Goal: Information Seeking & Learning: Learn about a topic

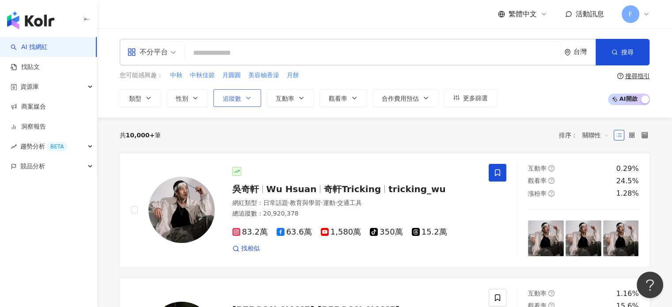
click at [241, 99] on button "追蹤數" at bounding box center [238, 98] width 48 height 18
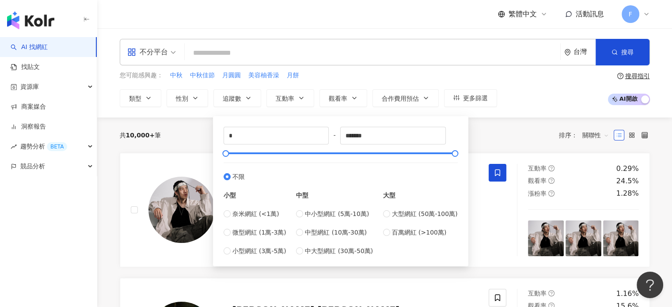
click at [391, 64] on div "不分平台 台灣 搜尋" at bounding box center [385, 52] width 530 height 27
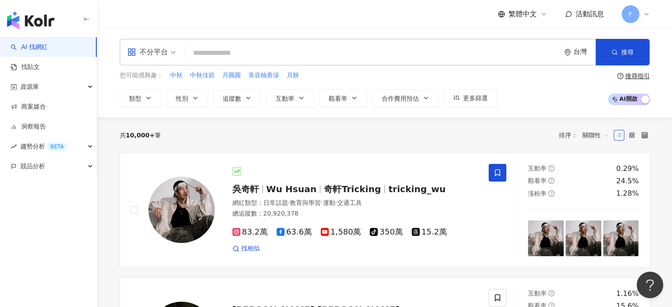
click at [301, 50] on input "search" at bounding box center [372, 53] width 369 height 17
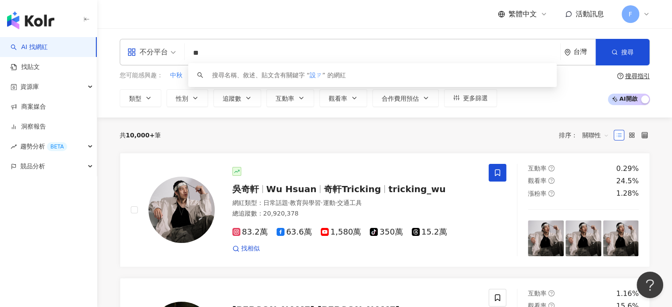
type input "*"
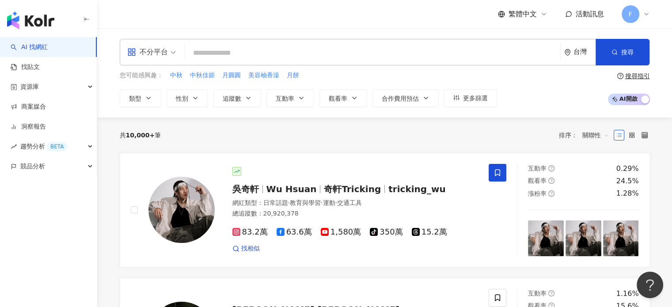
type input "*"
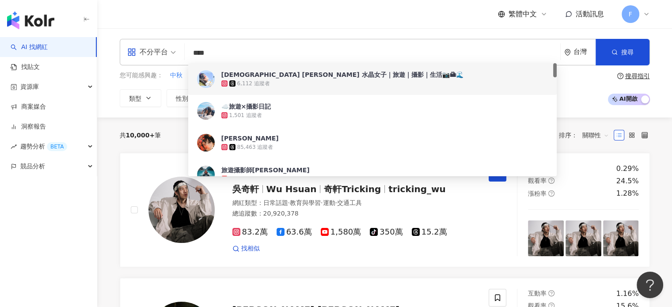
type input "****"
click at [125, 112] on div "不分平台 **** 台灣 搜尋 4b065875-65b6-4f76-982b-f8df8d6b64f3 73454df0-7d66-44af-bb11-b4…" at bounding box center [384, 72] width 575 height 89
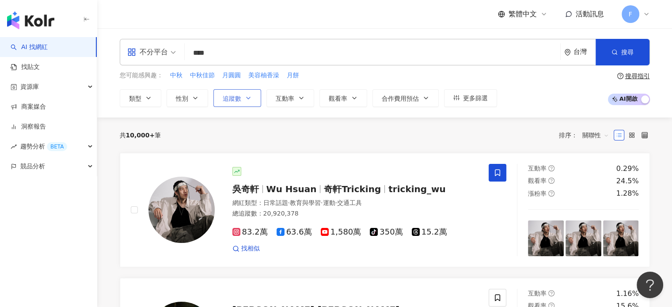
click at [242, 103] on button "追蹤數" at bounding box center [238, 98] width 48 height 18
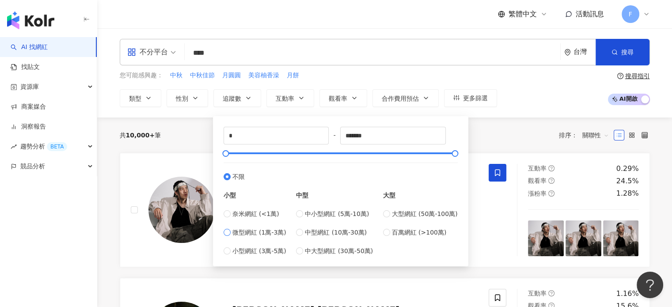
type input "*****"
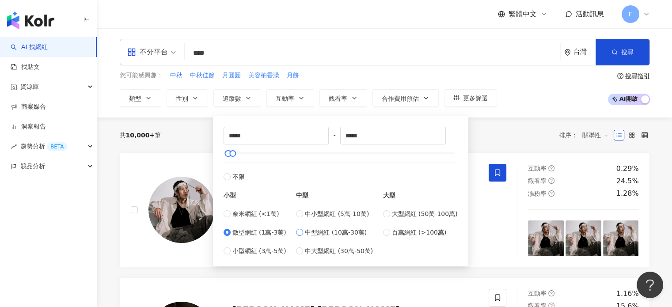
type input "******"
type input "*****"
drag, startPoint x: 370, startPoint y: 139, endPoint x: 337, endPoint y: 138, distance: 33.2
click at [337, 139] on div "***** - ***** 不限 小型 奈米網紅 (<1萬) 微型網紅 (1萬-3萬) 小型網紅 (3萬-5萬) 中型 中小型網紅 (5萬-10萬) 中型網紅…" at bounding box center [341, 191] width 234 height 129
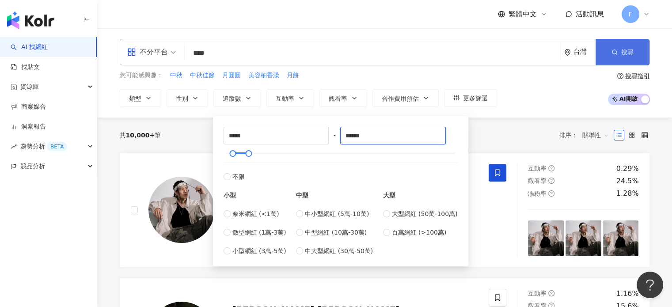
type input "******"
click at [624, 55] on span "搜尋" at bounding box center [627, 52] width 12 height 7
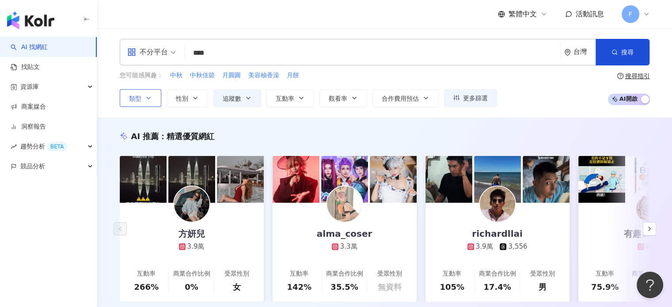
click at [147, 95] on icon "button" at bounding box center [148, 98] width 7 height 7
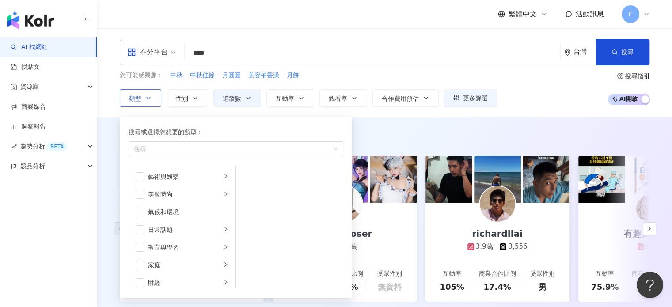
click at [147, 95] on icon "button" at bounding box center [148, 98] width 7 height 7
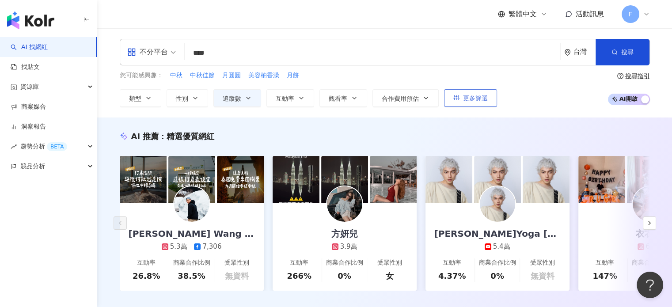
click at [475, 97] on span "更多篩選" at bounding box center [475, 98] width 25 height 7
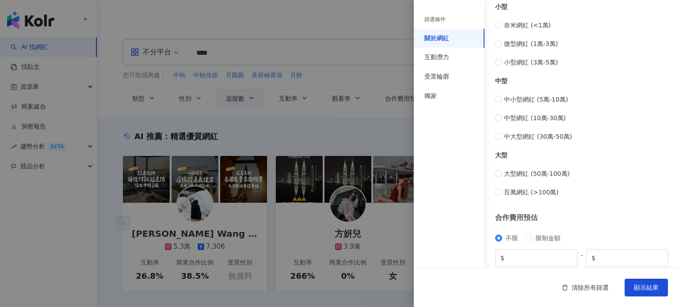
scroll to position [359, 0]
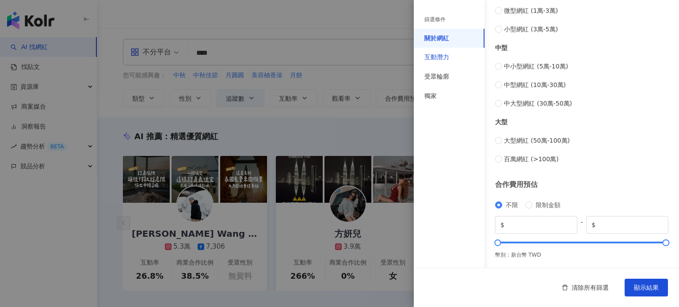
click at [444, 58] on div "互動潛力" at bounding box center [436, 57] width 25 height 9
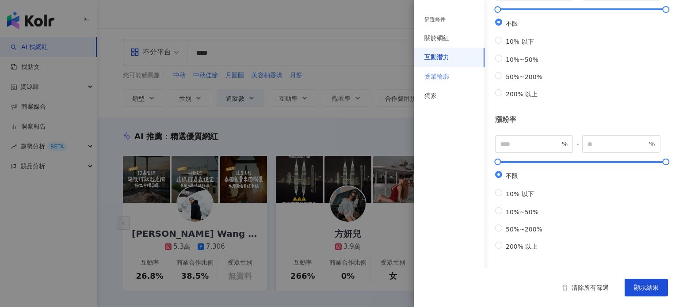
click at [437, 81] on div "受眾輪廓" at bounding box center [449, 76] width 71 height 19
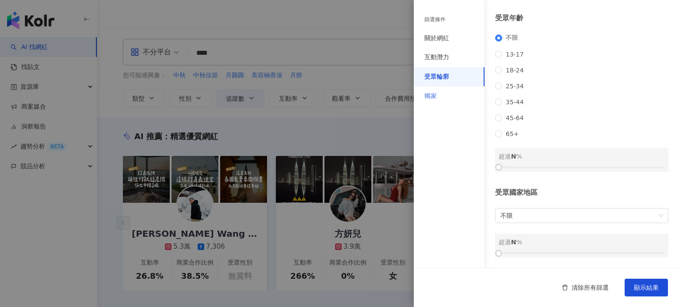
click at [439, 97] on div "獨家" at bounding box center [449, 96] width 71 height 19
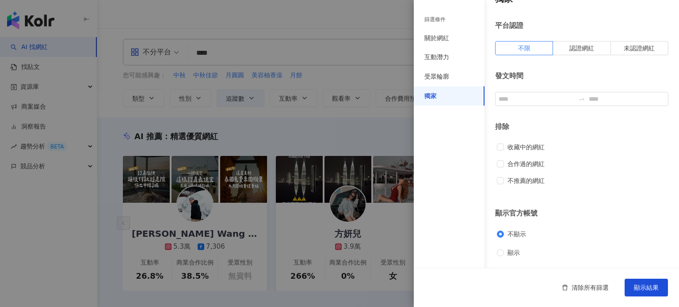
scroll to position [18, 0]
click at [445, 36] on div "關於網紅" at bounding box center [436, 38] width 25 height 9
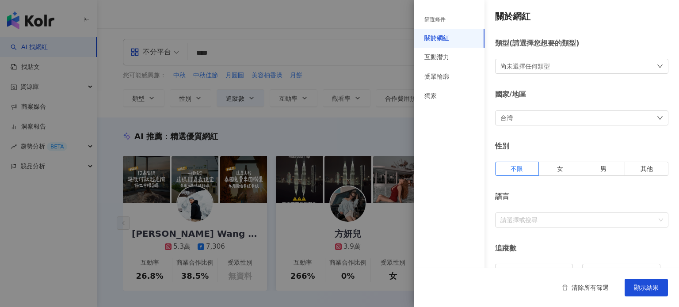
scroll to position [0, 0]
click at [552, 63] on div "尚未選擇任何類型" at bounding box center [581, 66] width 173 height 15
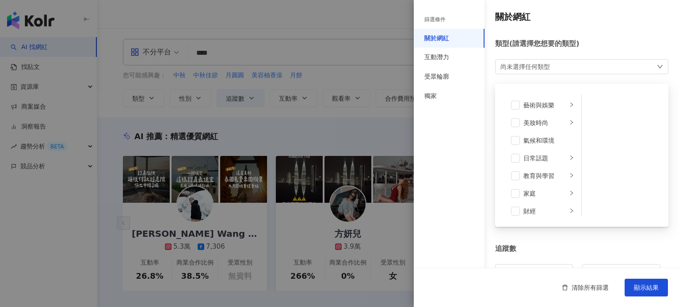
click at [552, 63] on div "尚未選擇任何類型 藝術與娛樂 美妝時尚 氣候和環境 日常話題 教育與學習 家庭 財經 美食 命理占卜 遊戲 法政社會 生活風格 影視娛樂 醫療與健康 寵物 攝…" at bounding box center [581, 66] width 173 height 15
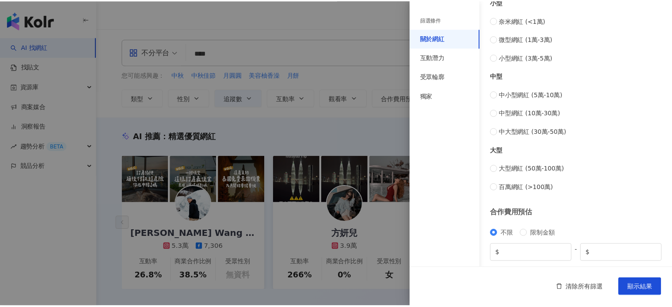
scroll to position [359, 0]
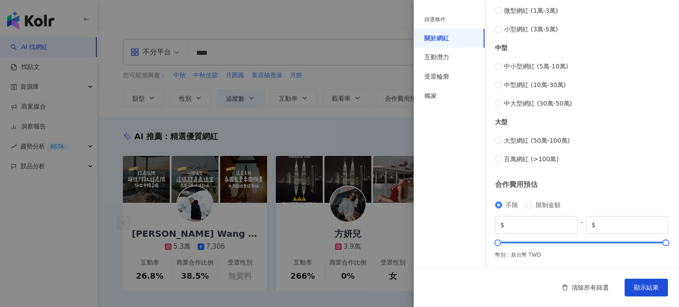
click at [45, 257] on div at bounding box center [339, 153] width 679 height 307
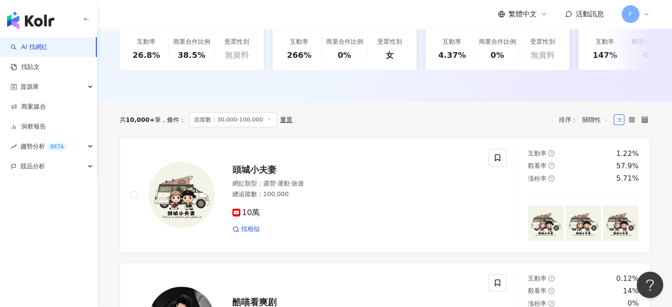
scroll to position [0, 0]
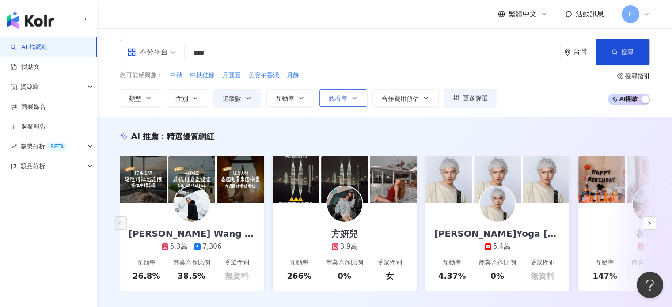
click at [359, 96] on button "觀看率" at bounding box center [344, 98] width 48 height 18
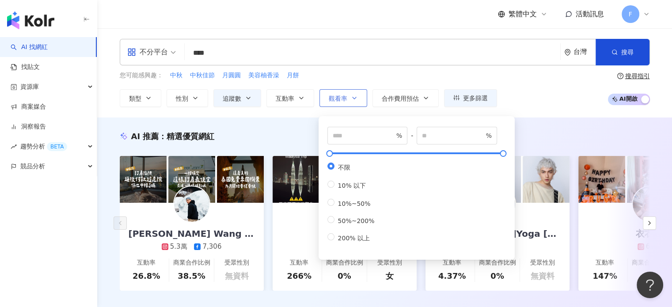
click at [359, 96] on button "觀看率" at bounding box center [344, 98] width 48 height 18
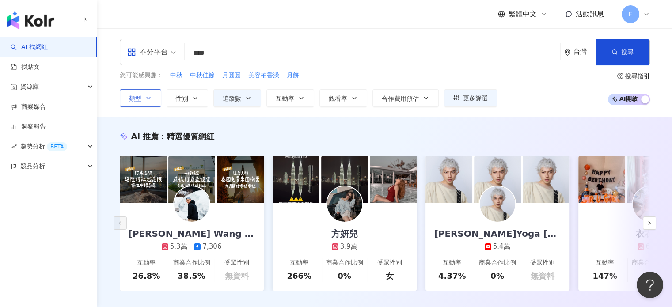
click at [150, 96] on icon "button" at bounding box center [148, 98] width 7 height 7
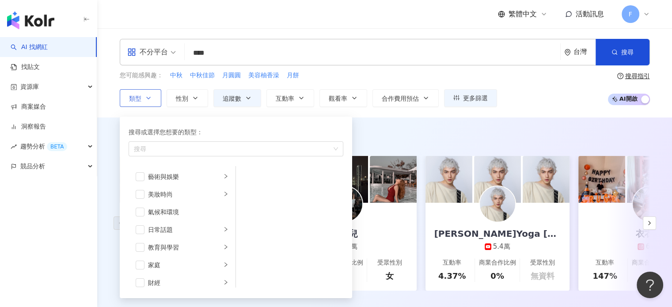
click at [150, 96] on icon "button" at bounding box center [148, 98] width 7 height 7
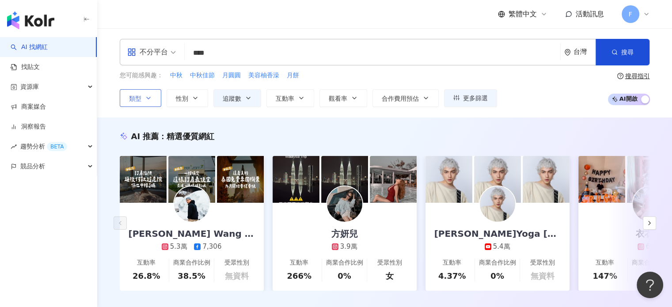
click at [150, 96] on icon "button" at bounding box center [148, 98] width 7 height 7
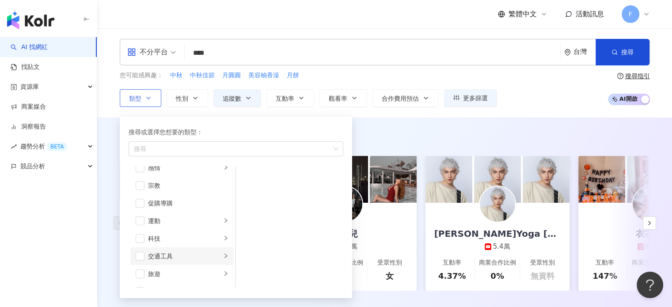
scroll to position [306, 0]
click at [66, 249] on div "AI 找網紅 找貼文 資源庫 商案媒合 洞察報告 趨勢分析 BETA 競品分析" at bounding box center [48, 172] width 97 height 270
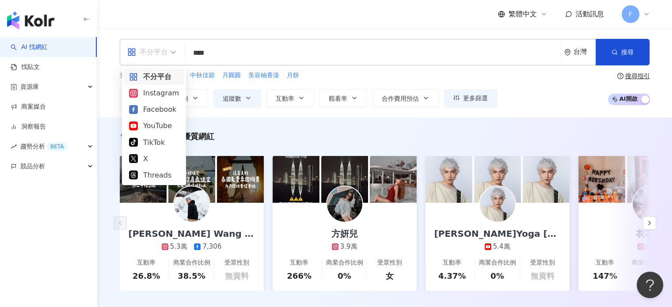
click at [171, 53] on span "不分平台" at bounding box center [151, 52] width 49 height 14
click at [168, 90] on div "Instagram" at bounding box center [154, 93] width 50 height 11
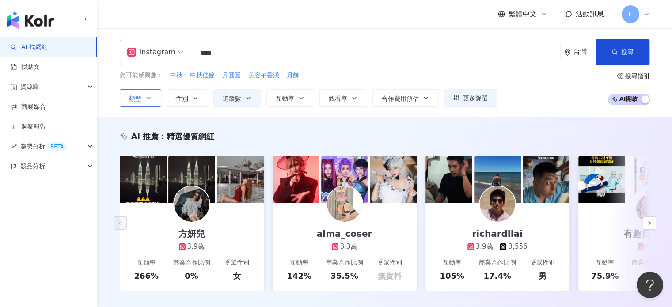
click at [153, 98] on button "類型" at bounding box center [141, 98] width 42 height 18
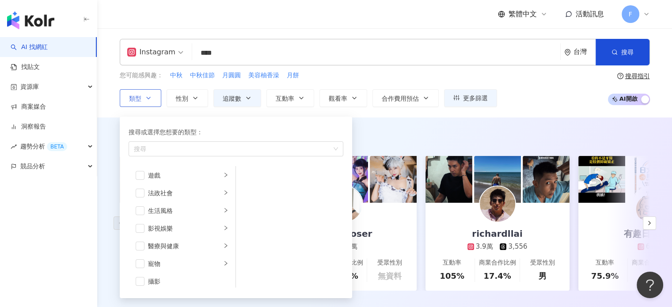
scroll to position [177, 0]
click at [143, 193] on span "button" at bounding box center [140, 194] width 9 height 9
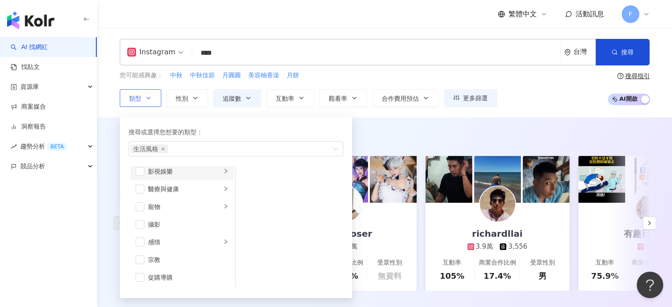
scroll to position [221, 0]
click at [138, 219] on span "button" at bounding box center [140, 221] width 9 height 9
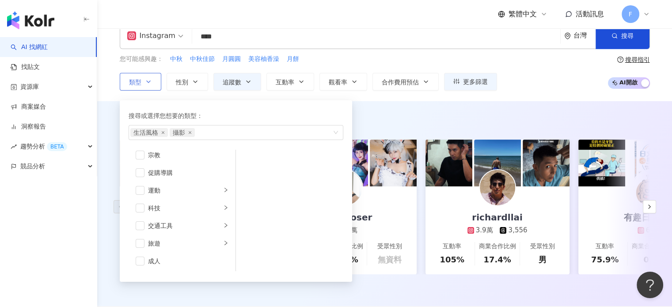
scroll to position [44, 0]
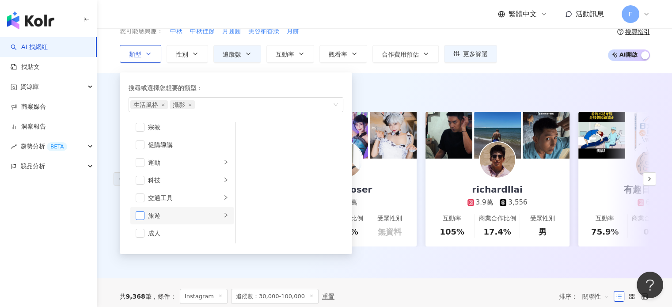
click at [140, 214] on span "button" at bounding box center [140, 215] width 9 height 9
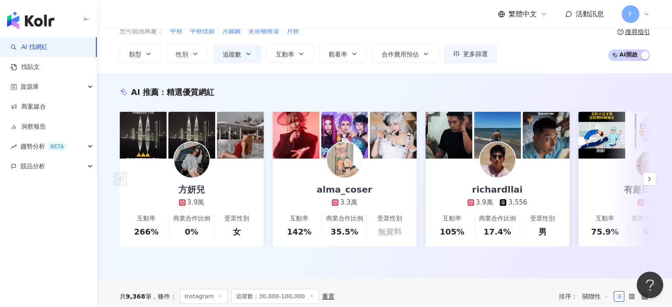
click at [545, 57] on div "您可能感興趣： 中秋 中秋佳節 月圓圓 美容柚香澡 月餅 類型 搜尋或選擇您想要的類型： 生活風格 攝影 旅遊 藝術與娛樂 美妝時尚 氣候和環境 日常話題 教…" at bounding box center [385, 45] width 530 height 36
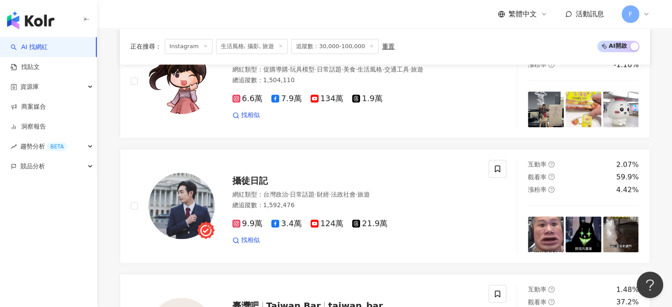
scroll to position [972, 0]
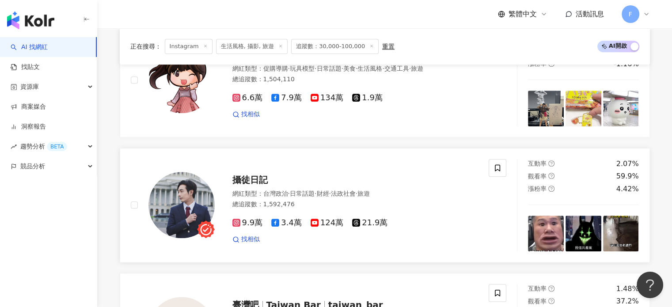
click at [247, 184] on span "攝徒日記" at bounding box center [250, 180] width 35 height 11
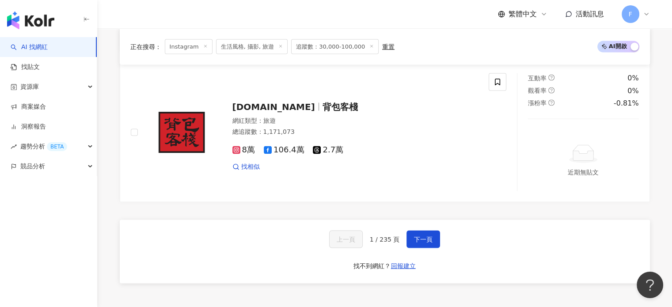
scroll to position [1680, 0]
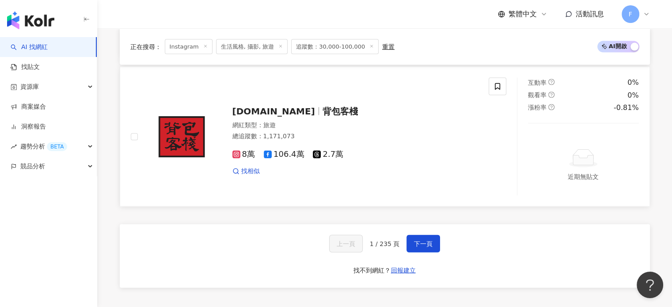
click at [314, 111] on span "backpackers.com.tw" at bounding box center [274, 111] width 83 height 11
click at [425, 245] on span "下一頁" at bounding box center [423, 243] width 19 height 7
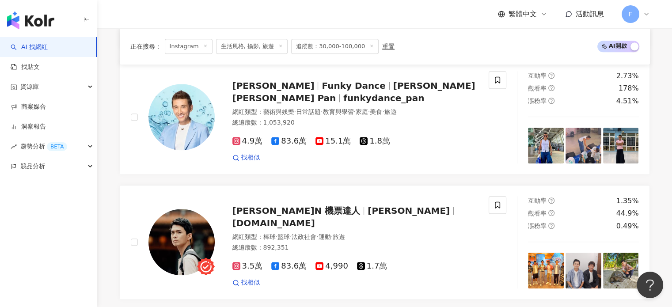
scroll to position [947, 0]
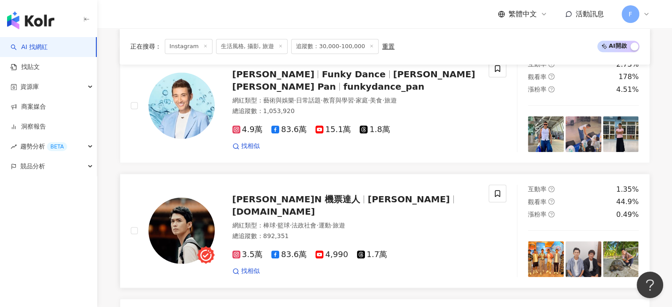
click at [287, 205] on span "布萊N 機票達人" at bounding box center [297, 199] width 128 height 11
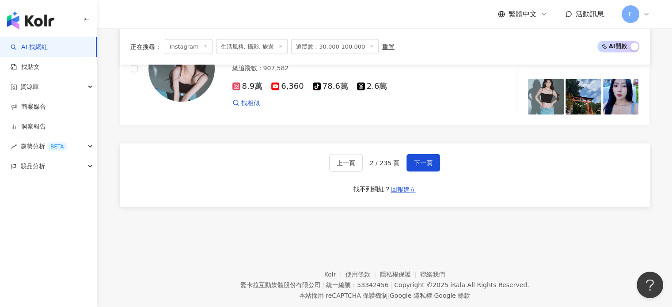
scroll to position [1742, 0]
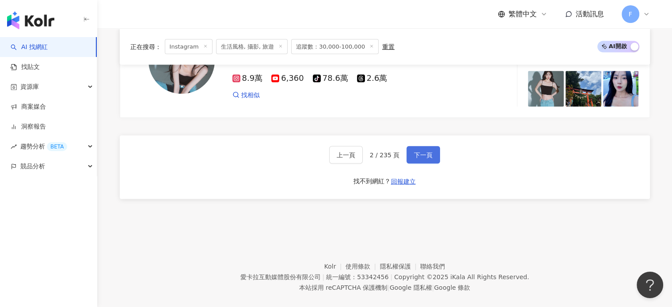
click at [417, 155] on span "下一頁" at bounding box center [423, 155] width 19 height 7
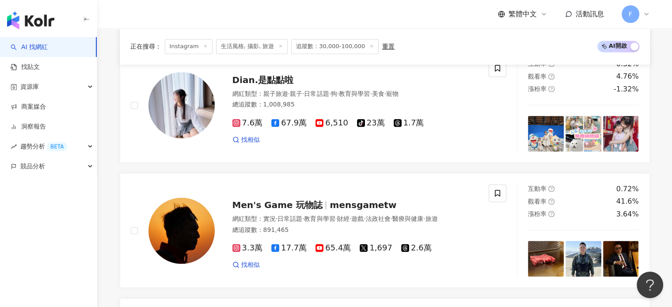
scroll to position [1300, 0]
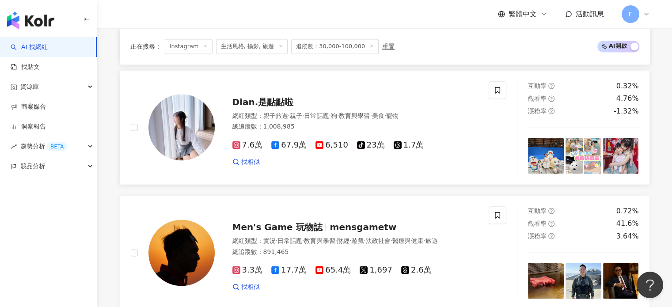
click at [272, 107] on span "Dian.是點點啦" at bounding box center [263, 102] width 61 height 11
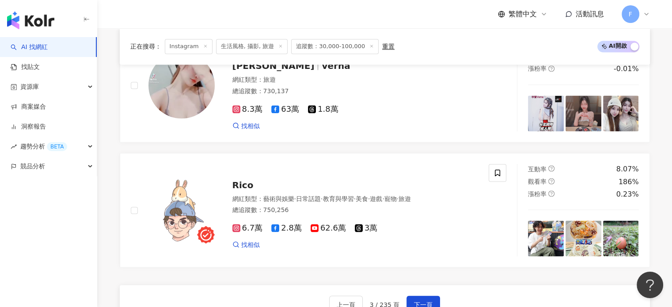
scroll to position [1610, 0]
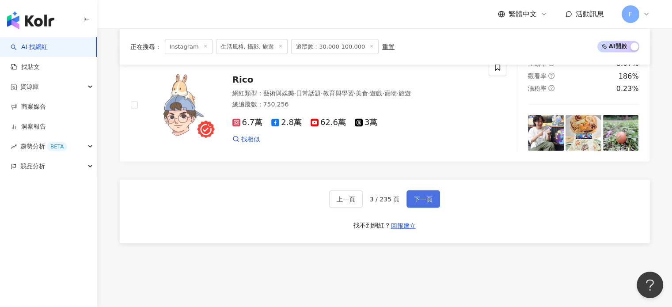
click at [426, 196] on button "下一頁" at bounding box center [424, 200] width 34 height 18
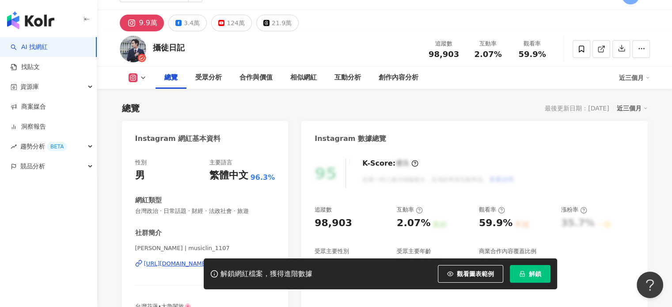
scroll to position [88, 0]
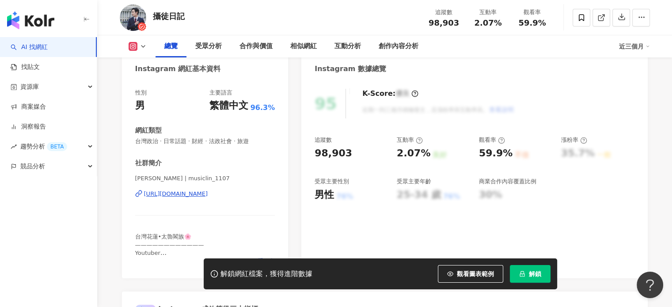
click at [186, 194] on div "https://www.instagram.com/musiclin_1107/" at bounding box center [176, 194] width 64 height 8
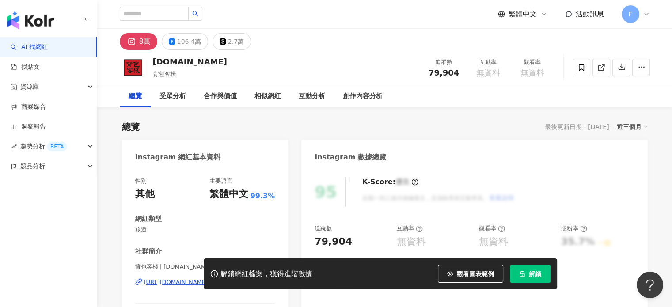
scroll to position [44, 0]
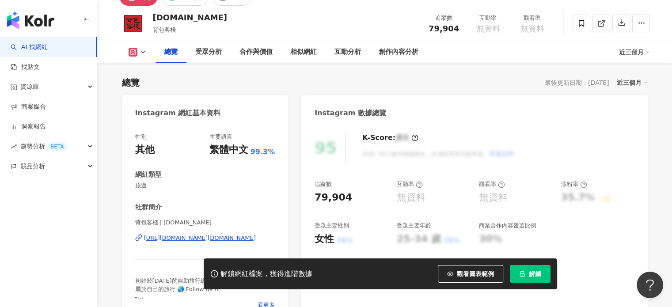
click at [187, 241] on div "https://www.instagram.com/backpackers.com.tw/" at bounding box center [200, 238] width 112 height 8
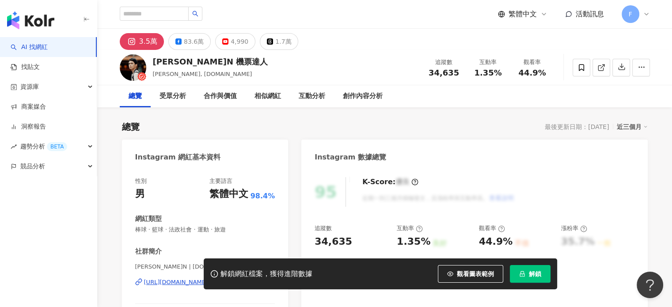
click at [166, 285] on div "解鎖網紅檔案，獲得進階數據 觀看圖表範例 解鎖" at bounding box center [336, 274] width 672 height 31
click at [166, 280] on div "解鎖網紅檔案，獲得進階數據 觀看圖表範例 解鎖" at bounding box center [336, 274] width 672 height 31
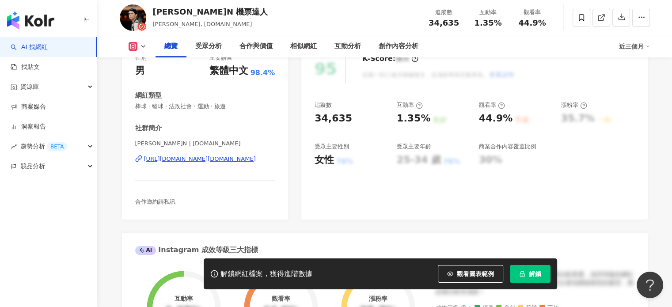
scroll to position [88, 0]
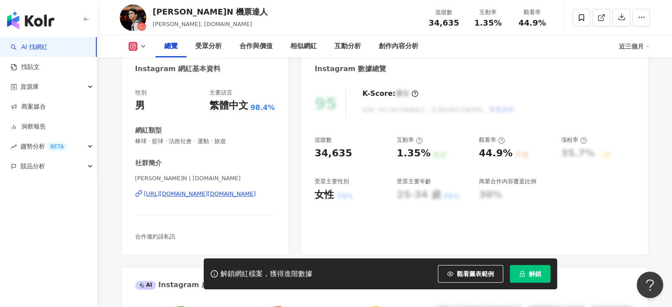
click at [193, 196] on div "https://www.instagram.com/brianin.tw/" at bounding box center [200, 194] width 112 height 8
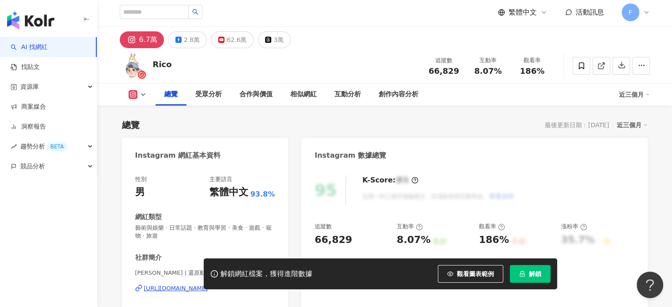
scroll to position [44, 0]
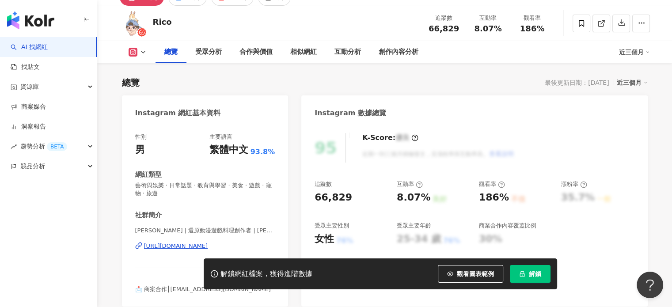
click at [172, 247] on div "https://www.instagram.com/otakuruey/" at bounding box center [176, 246] width 64 height 8
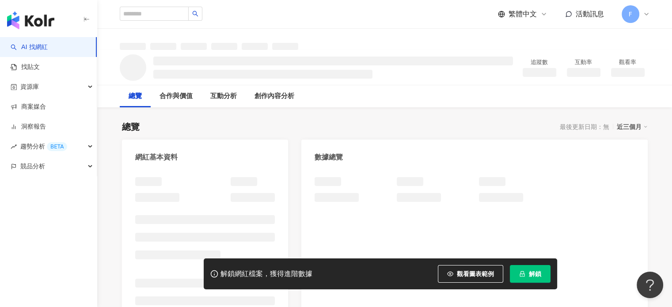
scroll to position [44, 0]
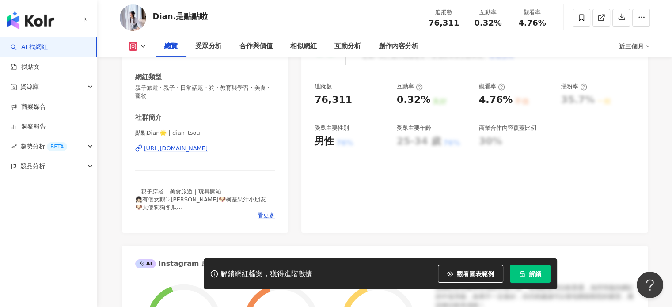
drag, startPoint x: 240, startPoint y: 161, endPoint x: 229, endPoint y: 125, distance: 38.1
click at [208, 145] on div "[URL][DOMAIN_NAME]" at bounding box center [176, 149] width 64 height 8
